Goal: Check status

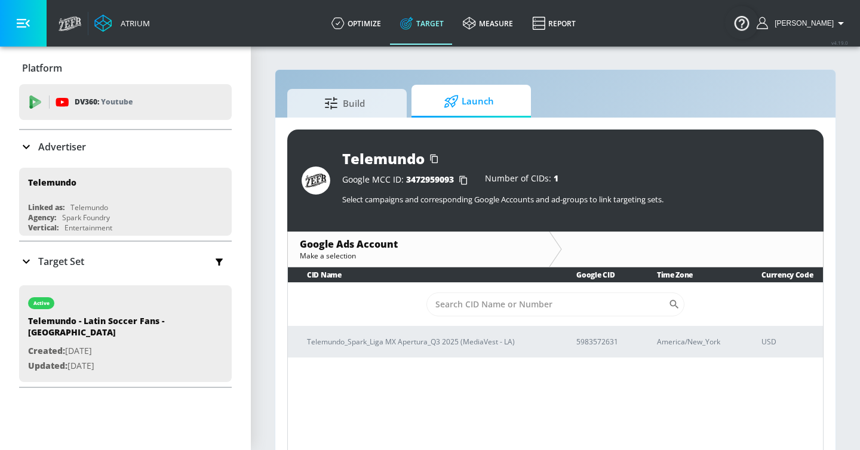
click at [449, 103] on icon at bounding box center [451, 101] width 14 height 13
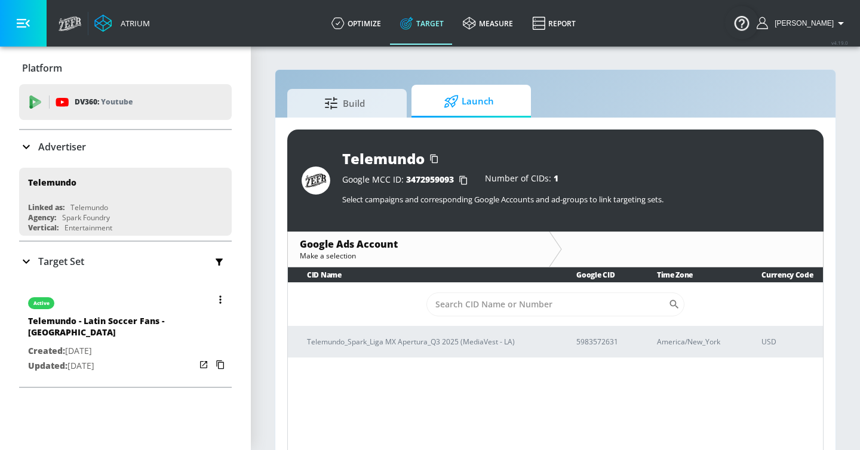
click at [163, 344] on p "Created: [DATE]" at bounding box center [111, 351] width 167 height 15
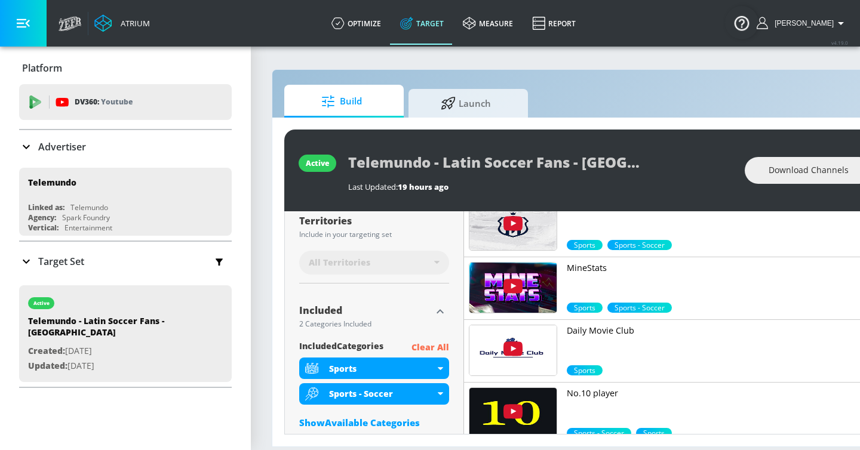
scroll to position [390, 0]
